Goal: Task Accomplishment & Management: Manage account settings

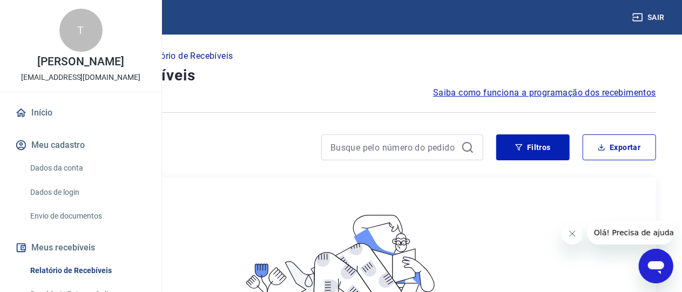
click at [69, 179] on link "Dados da conta" at bounding box center [87, 168] width 123 height 22
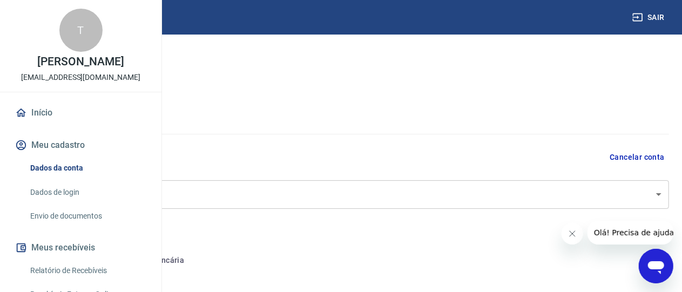
select select "SP"
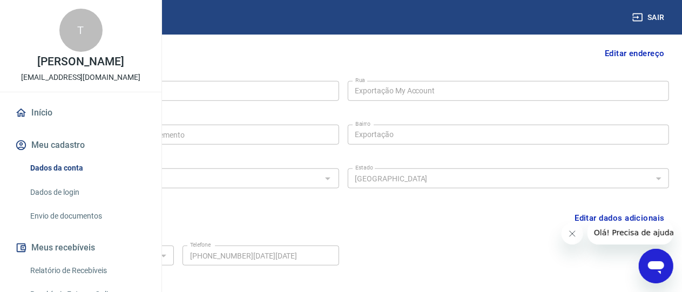
scroll to position [399, 0]
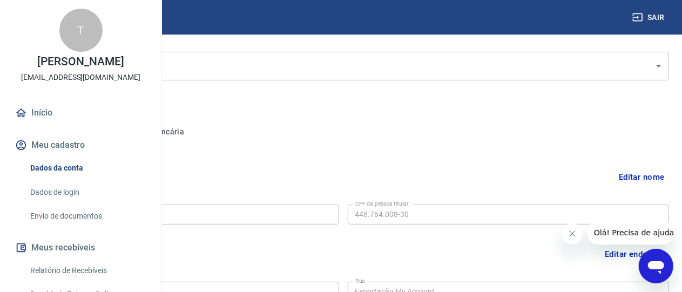
click at [193, 132] on button "Conta bancária" at bounding box center [148, 132] width 90 height 26
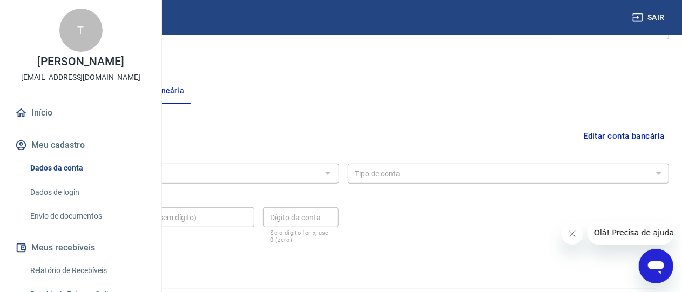
scroll to position [199, 0]
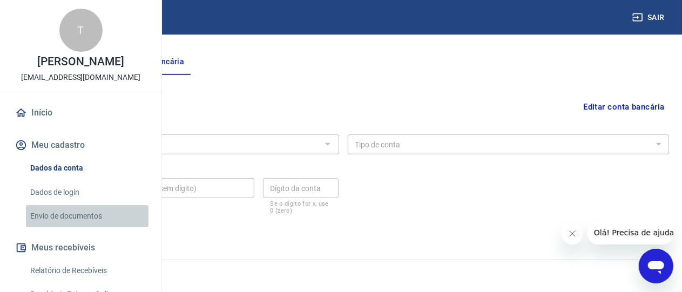
click at [95, 227] on link "Envio de documentos" at bounding box center [87, 216] width 123 height 22
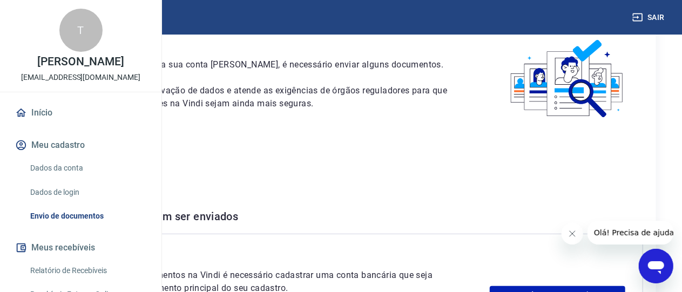
scroll to position [162, 0]
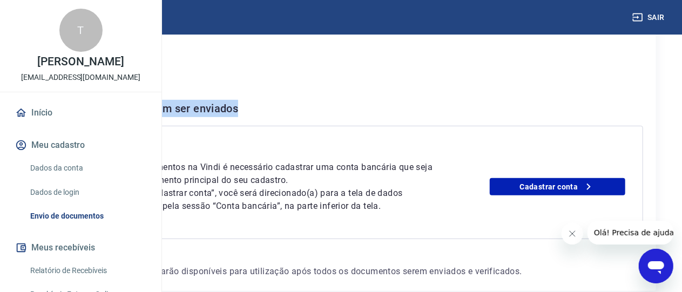
drag, startPoint x: 416, startPoint y: 123, endPoint x: 189, endPoint y: 127, distance: 227.0
click at [189, 127] on div "Para utilizar alguns recursos da sua conta [PERSON_NAME], é necessário enviar a…" at bounding box center [341, 104] width 631 height 376
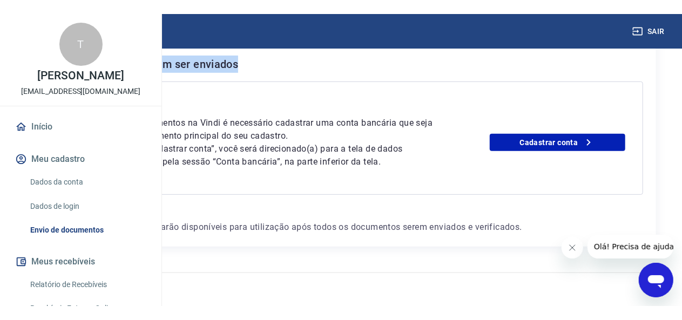
scroll to position [245, 0]
